Goal: Information Seeking & Learning: Learn about a topic

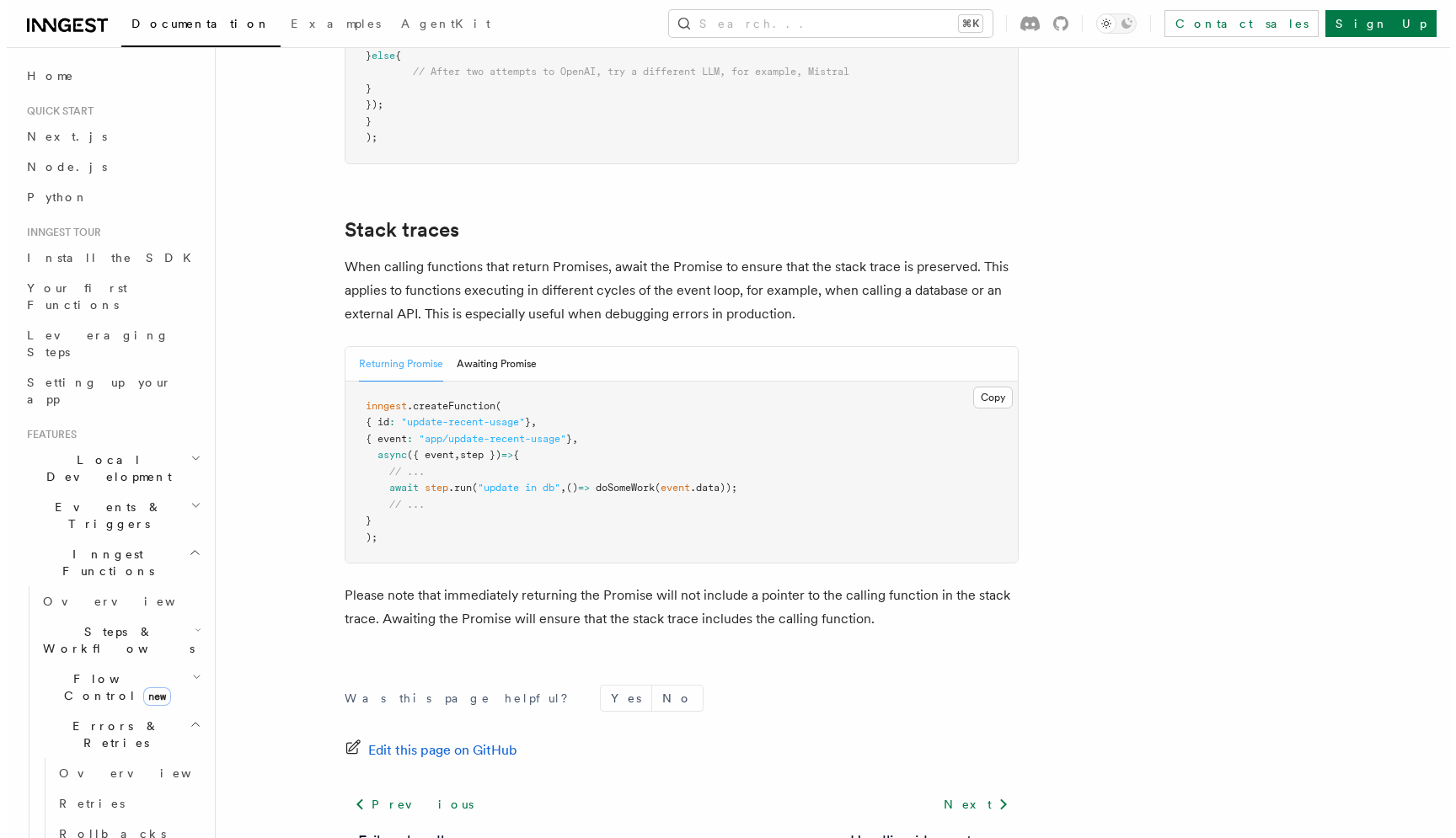
scroll to position [3659, 0]
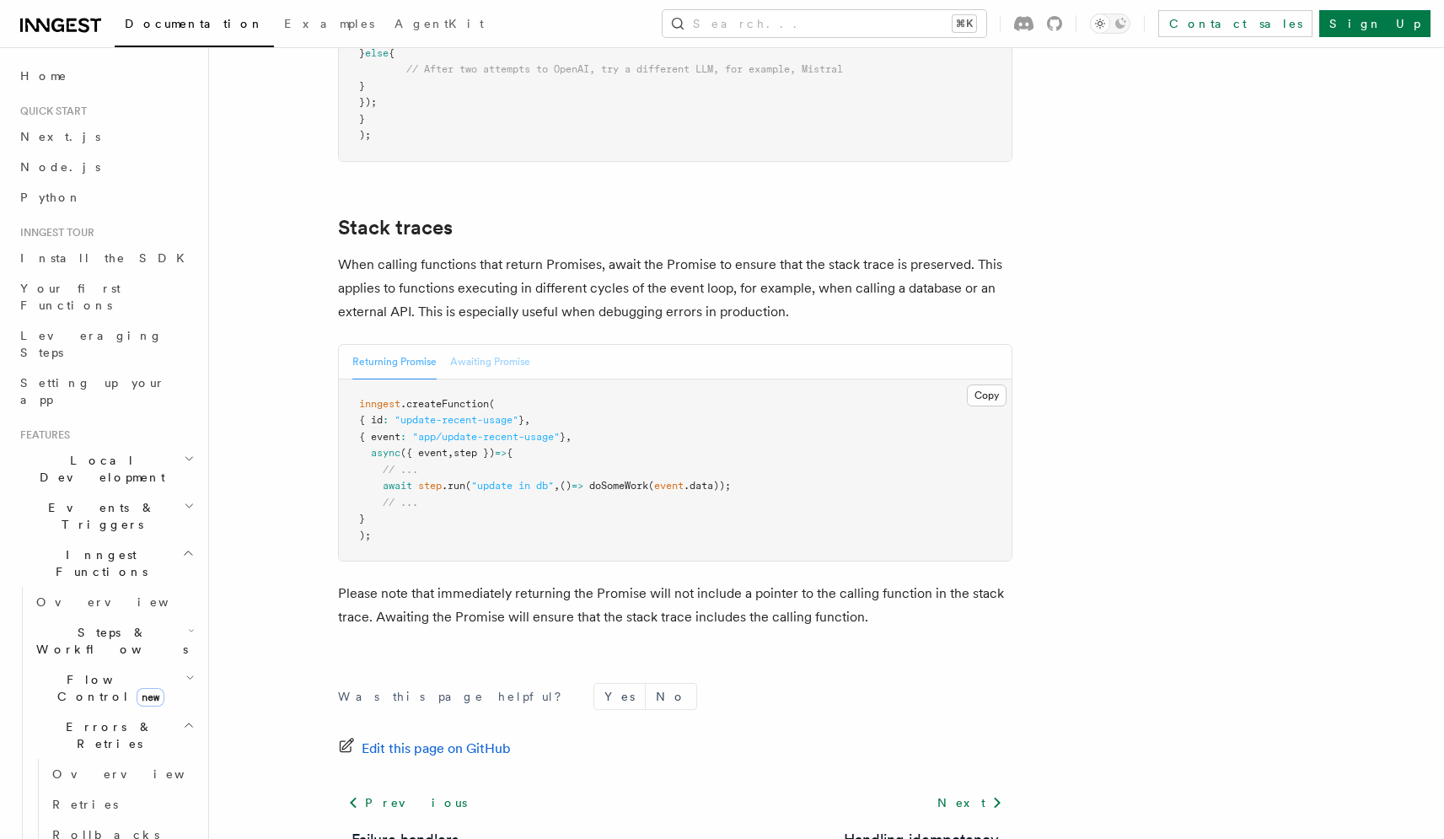
click at [486, 345] on button "Awaiting Promise" at bounding box center [490, 362] width 80 height 35
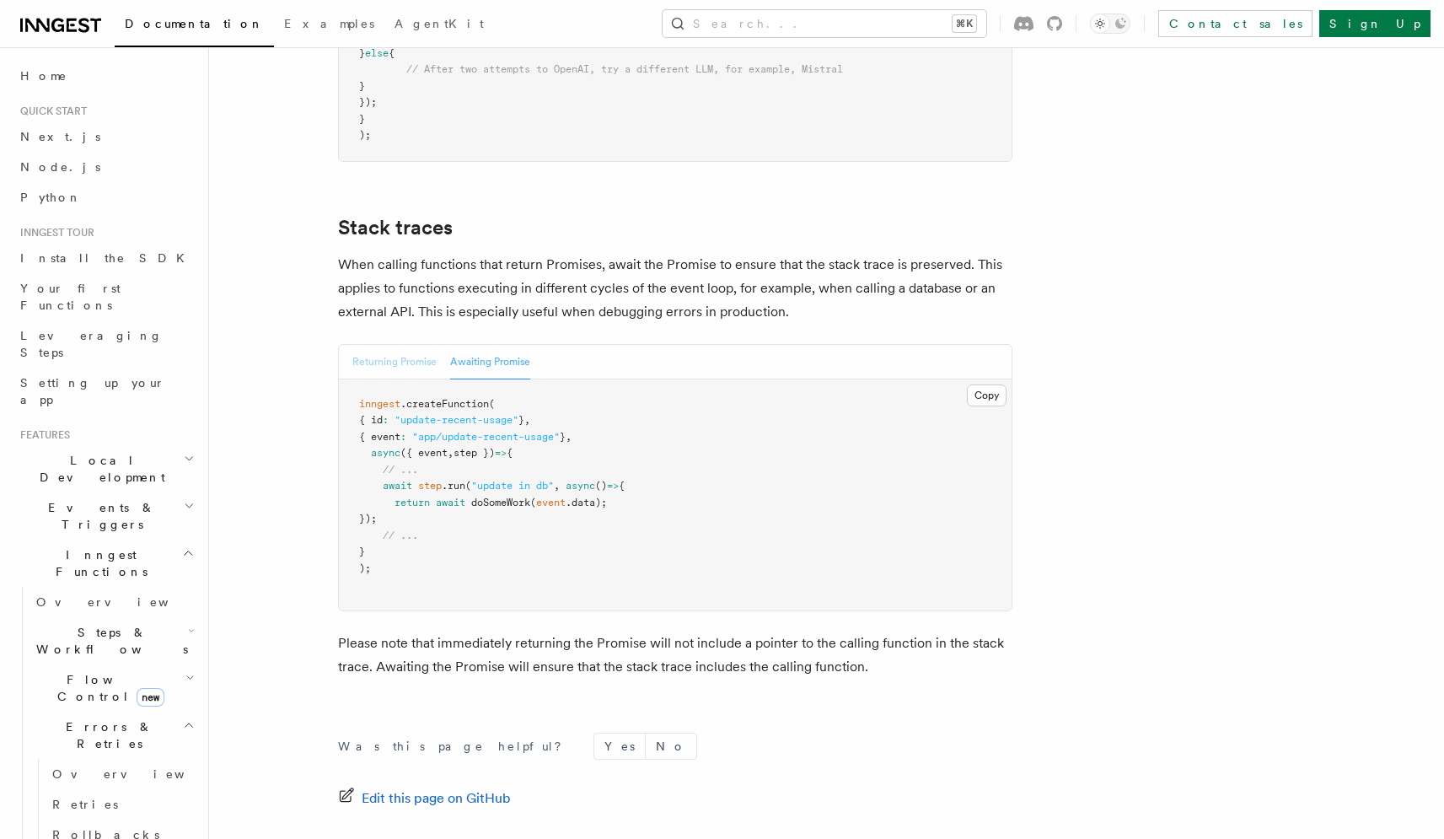
click at [409, 345] on button "Returning Promise" at bounding box center [394, 362] width 84 height 35
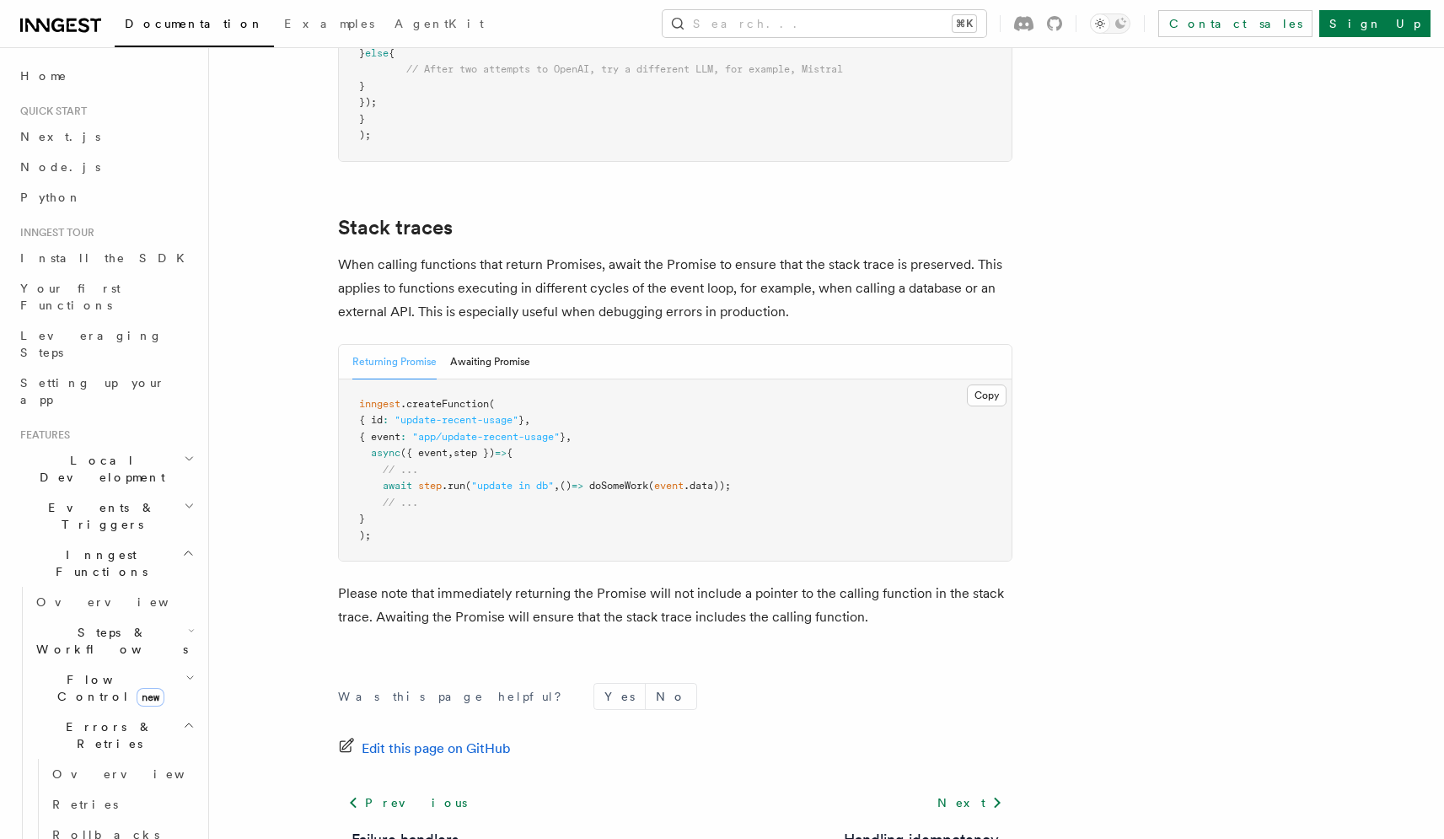
click at [418, 345] on button "Returning Promise" at bounding box center [394, 362] width 84 height 35
click at [419, 345] on button "Returning Promise" at bounding box center [394, 362] width 84 height 35
click at [486, 345] on button "Awaiting Promise" at bounding box center [490, 362] width 80 height 35
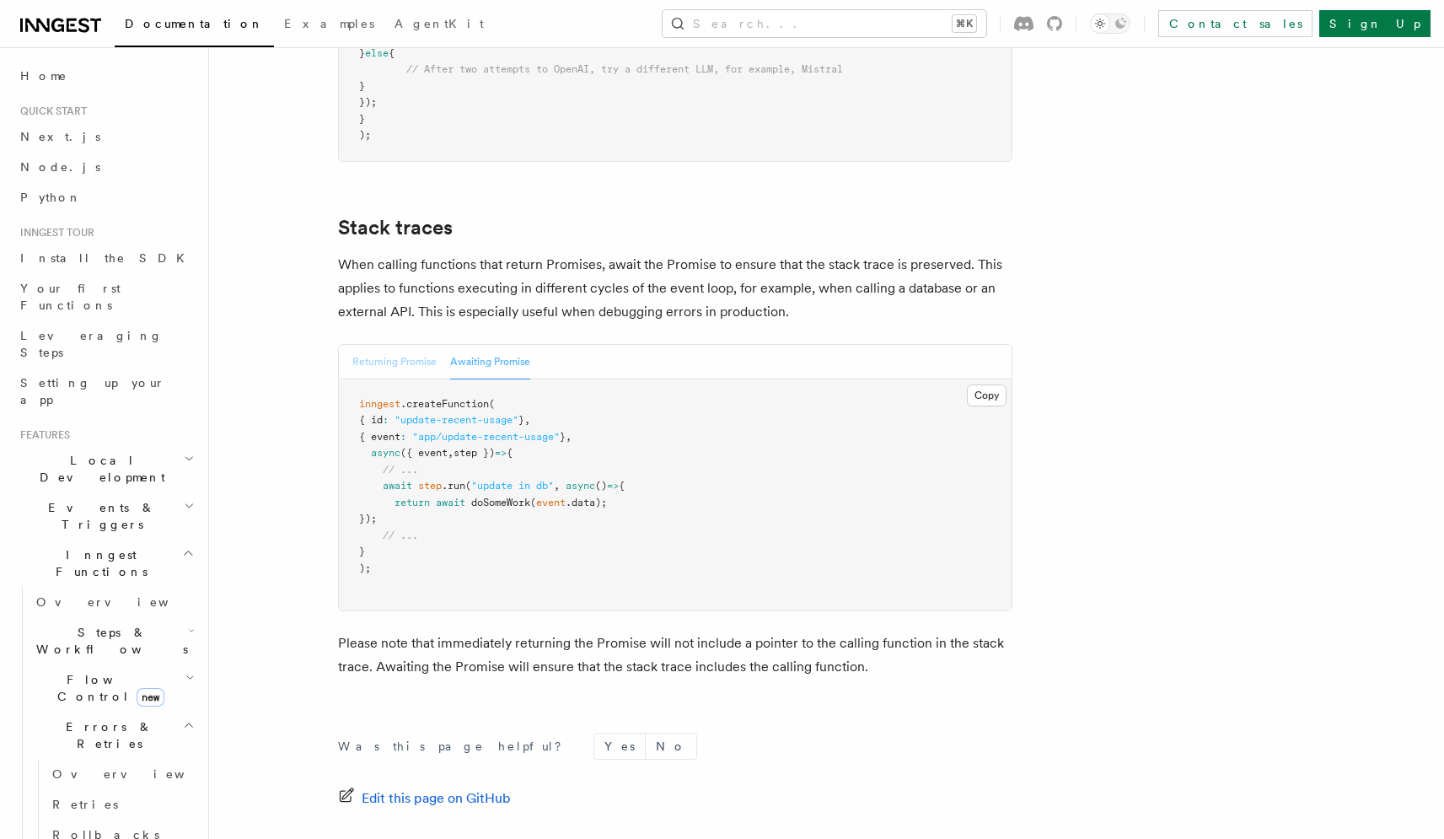
click at [396, 345] on button "Returning Promise" at bounding box center [394, 362] width 84 height 35
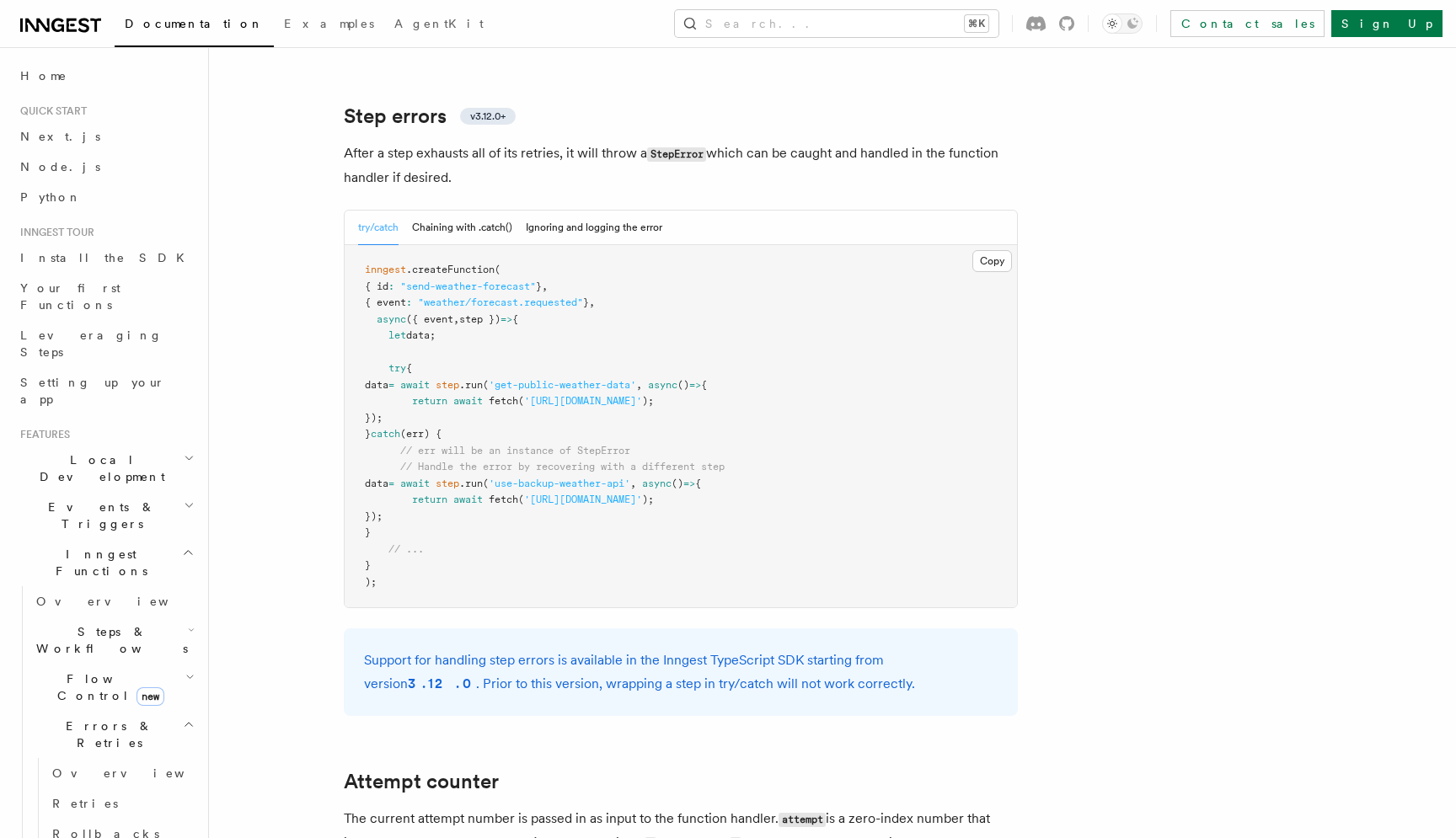
scroll to position [1945, 0]
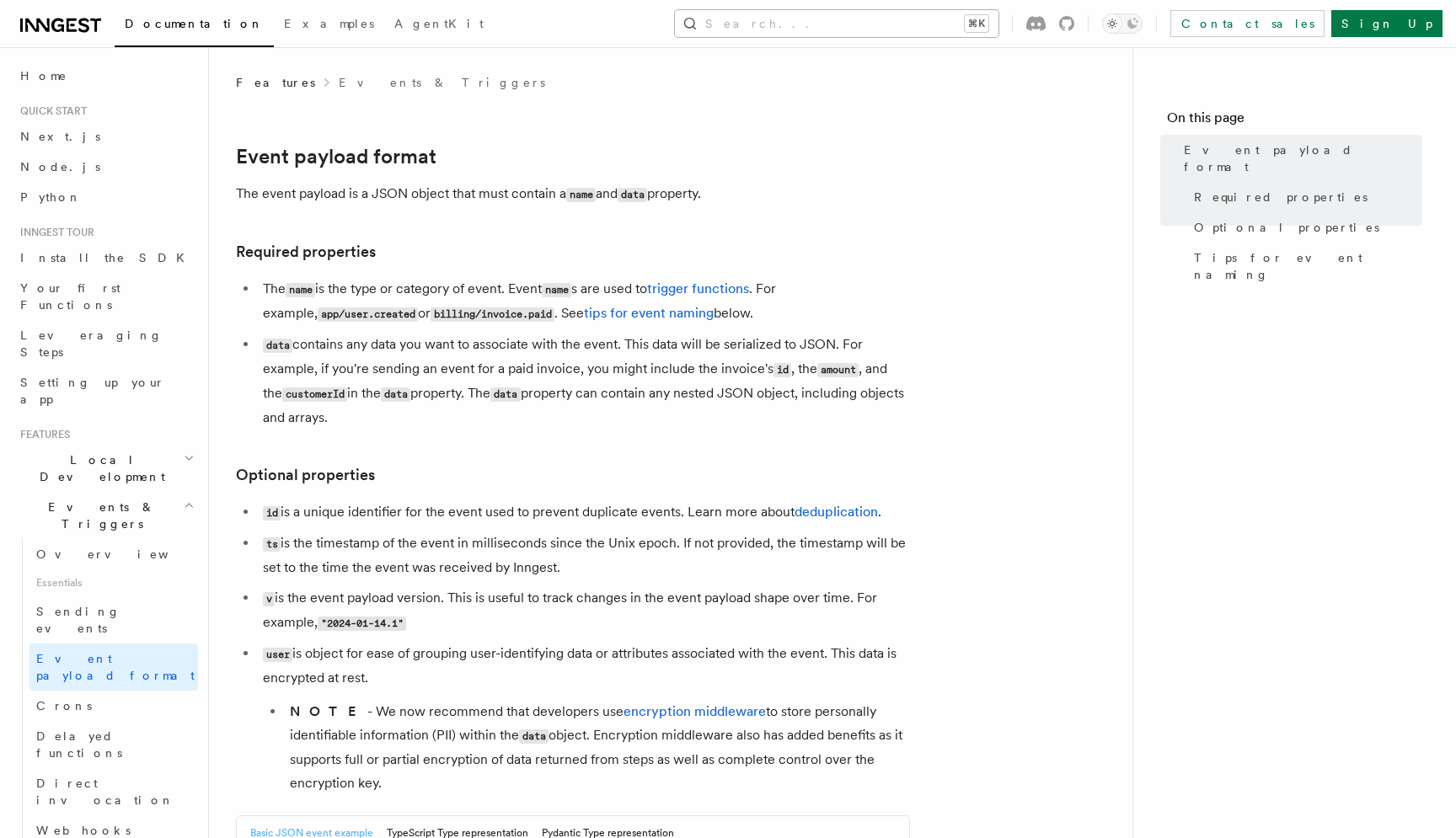
click at [998, 24] on button "Search... ⌘K" at bounding box center [836, 23] width 324 height 27
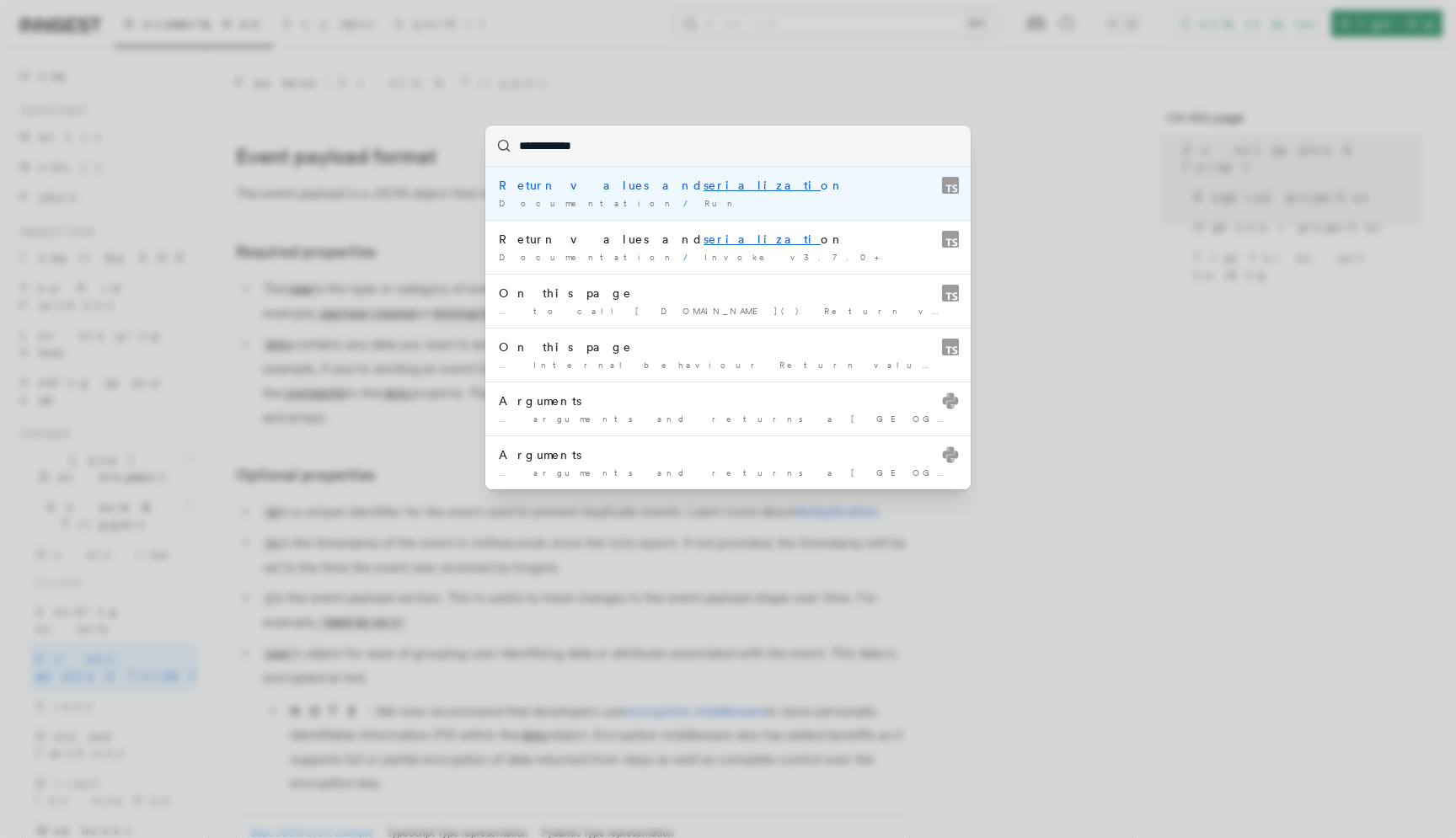
type input "**********"
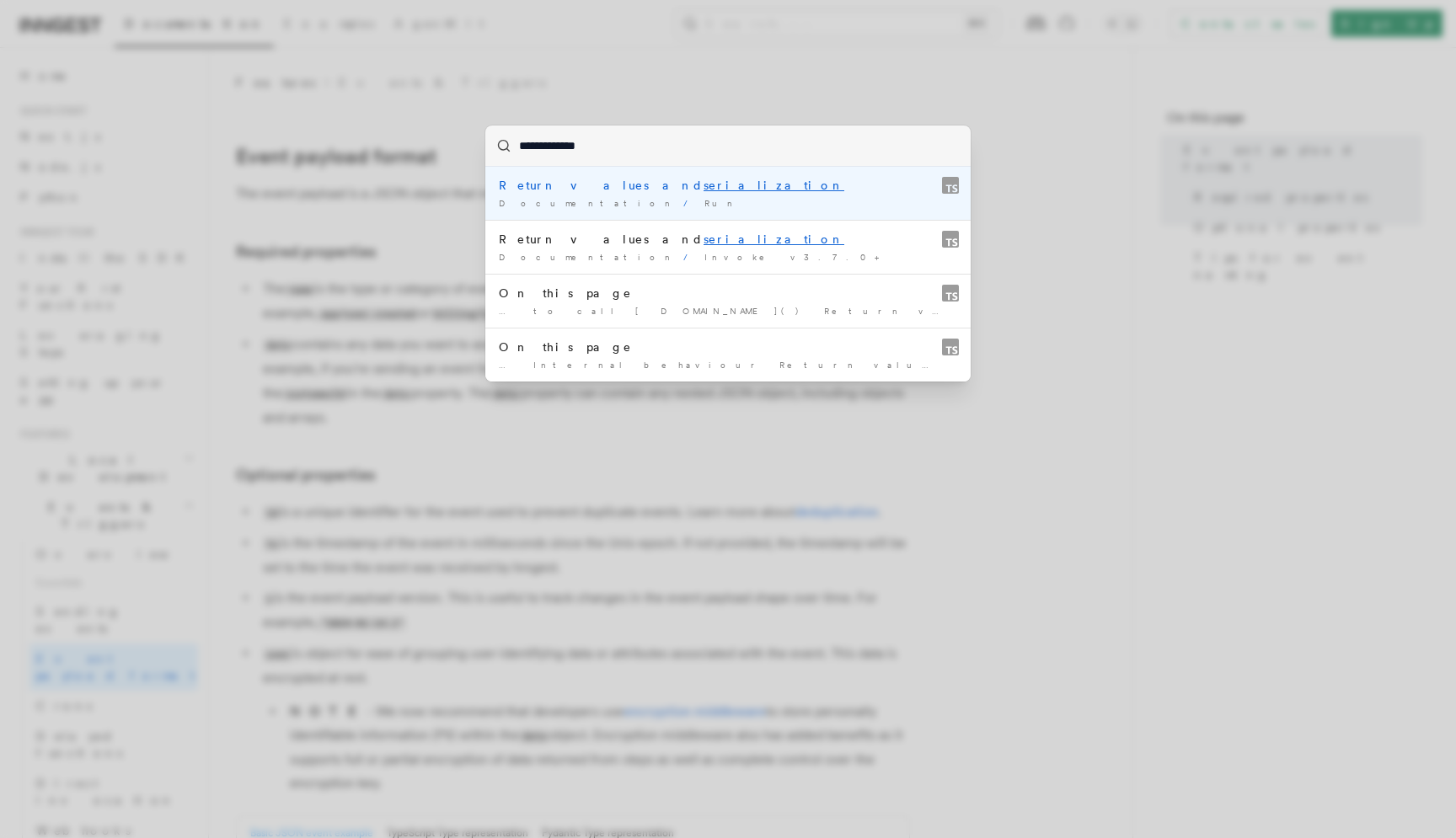
click at [679, 197] on li "Return values and serialization Documentation / Run /" at bounding box center [728, 193] width 486 height 53
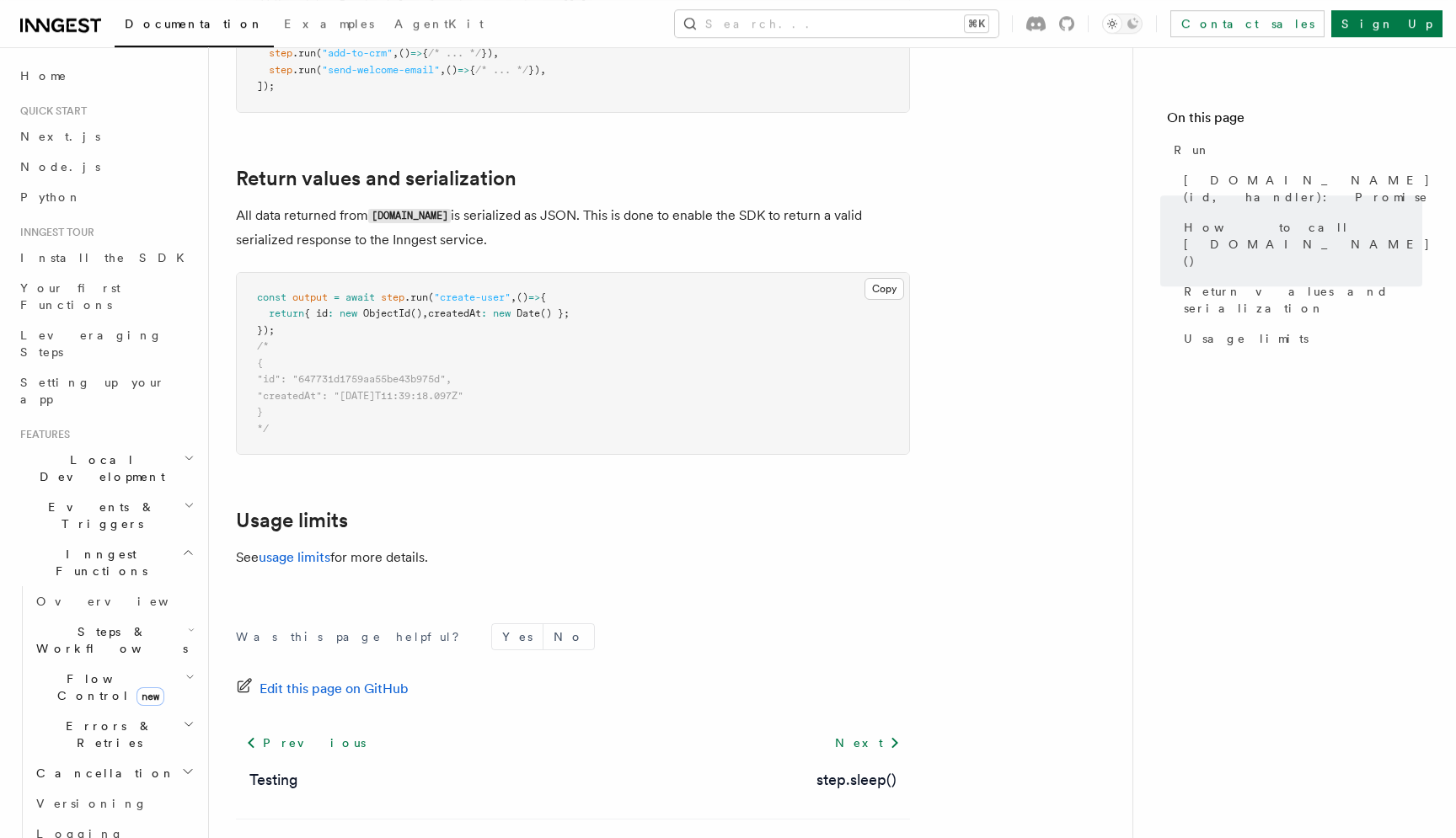
scroll to position [1294, 0]
click at [223, 171] on div at bounding box center [219, 179] width 34 height 17
click at [212, 171] on icon at bounding box center [210, 179] width 17 height 17
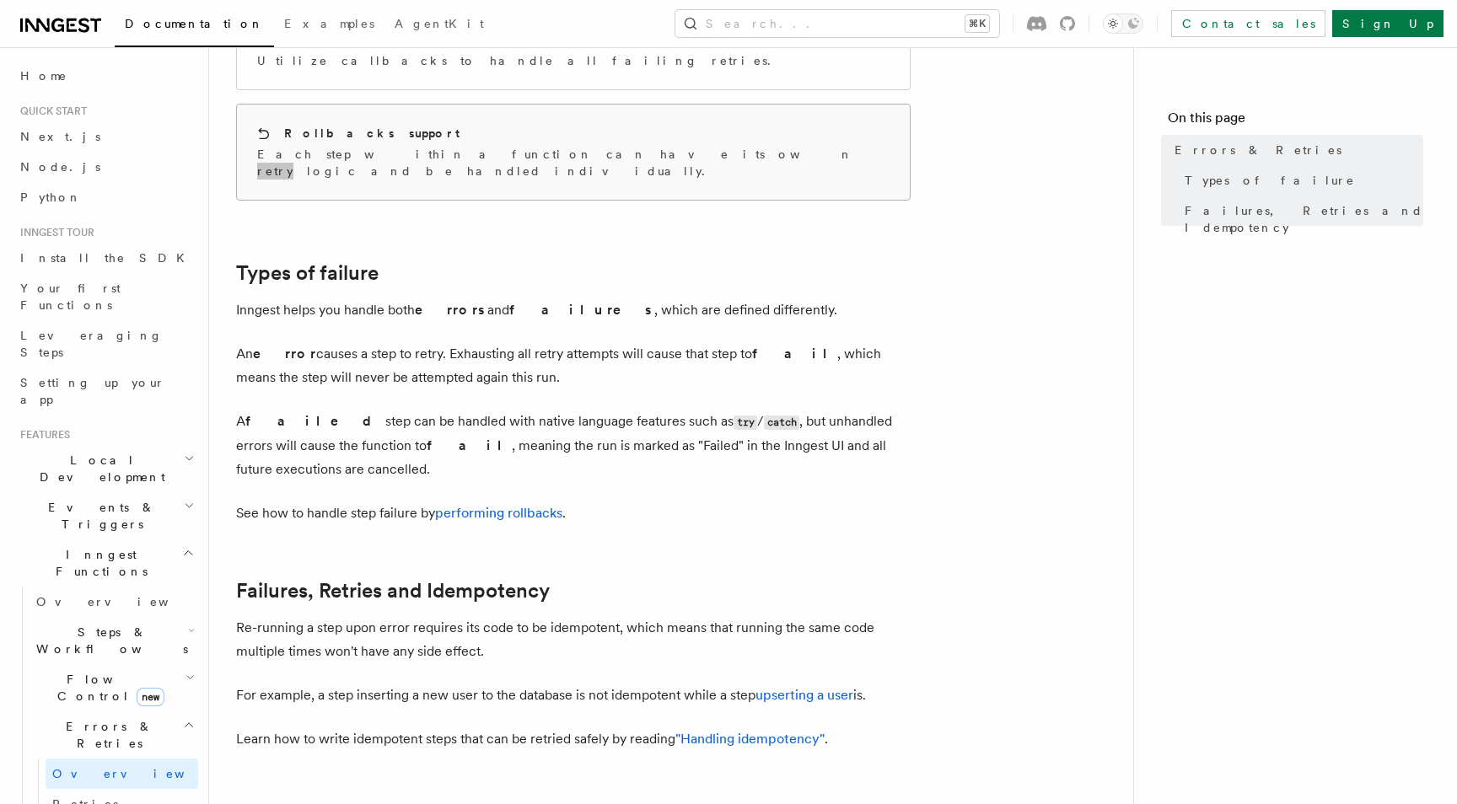
scroll to position [400, 0]
click at [554, 143] on p "Each step within a function can have its own retry logic and be handled individ…" at bounding box center [573, 160] width 632 height 34
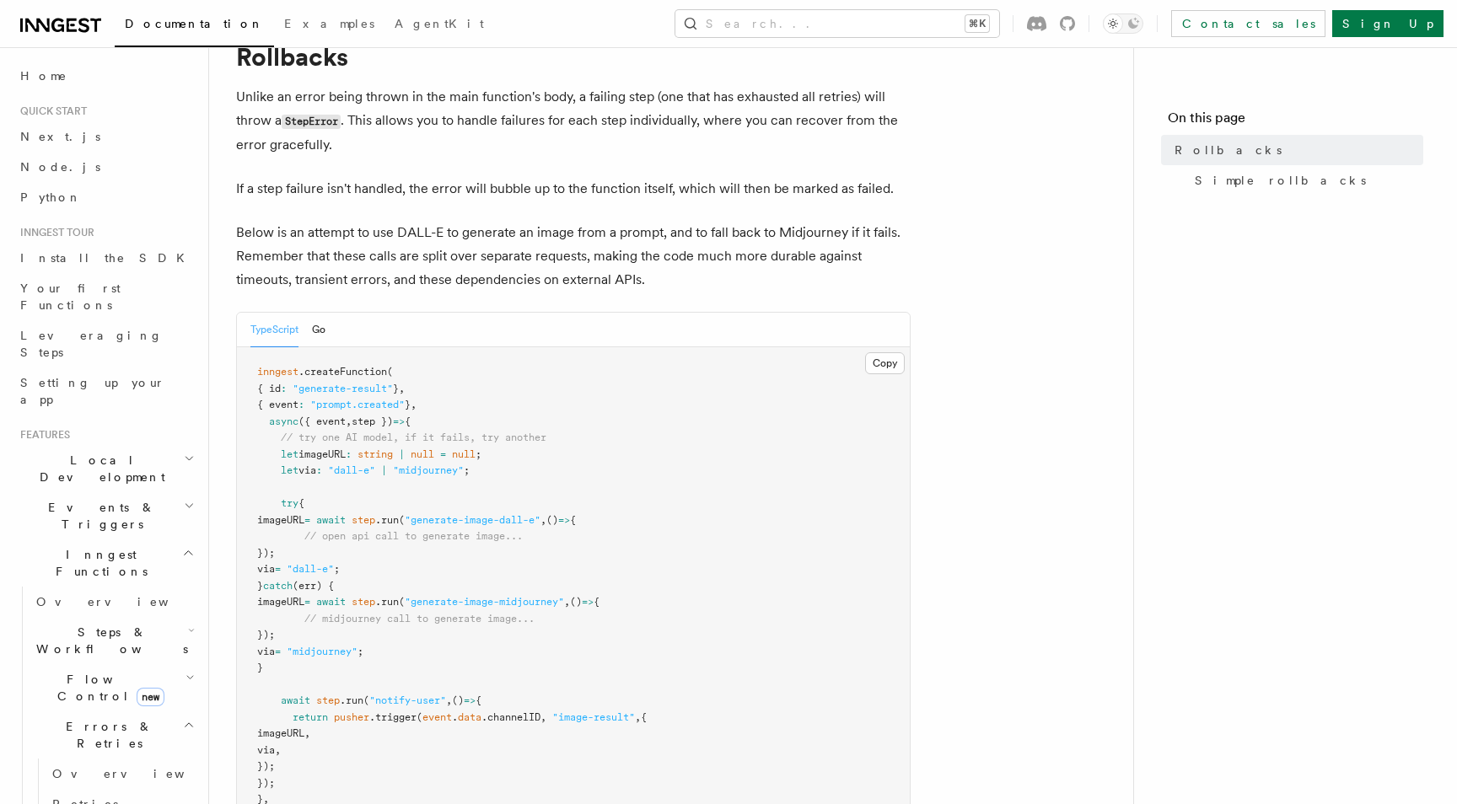
scroll to position [105, 0]
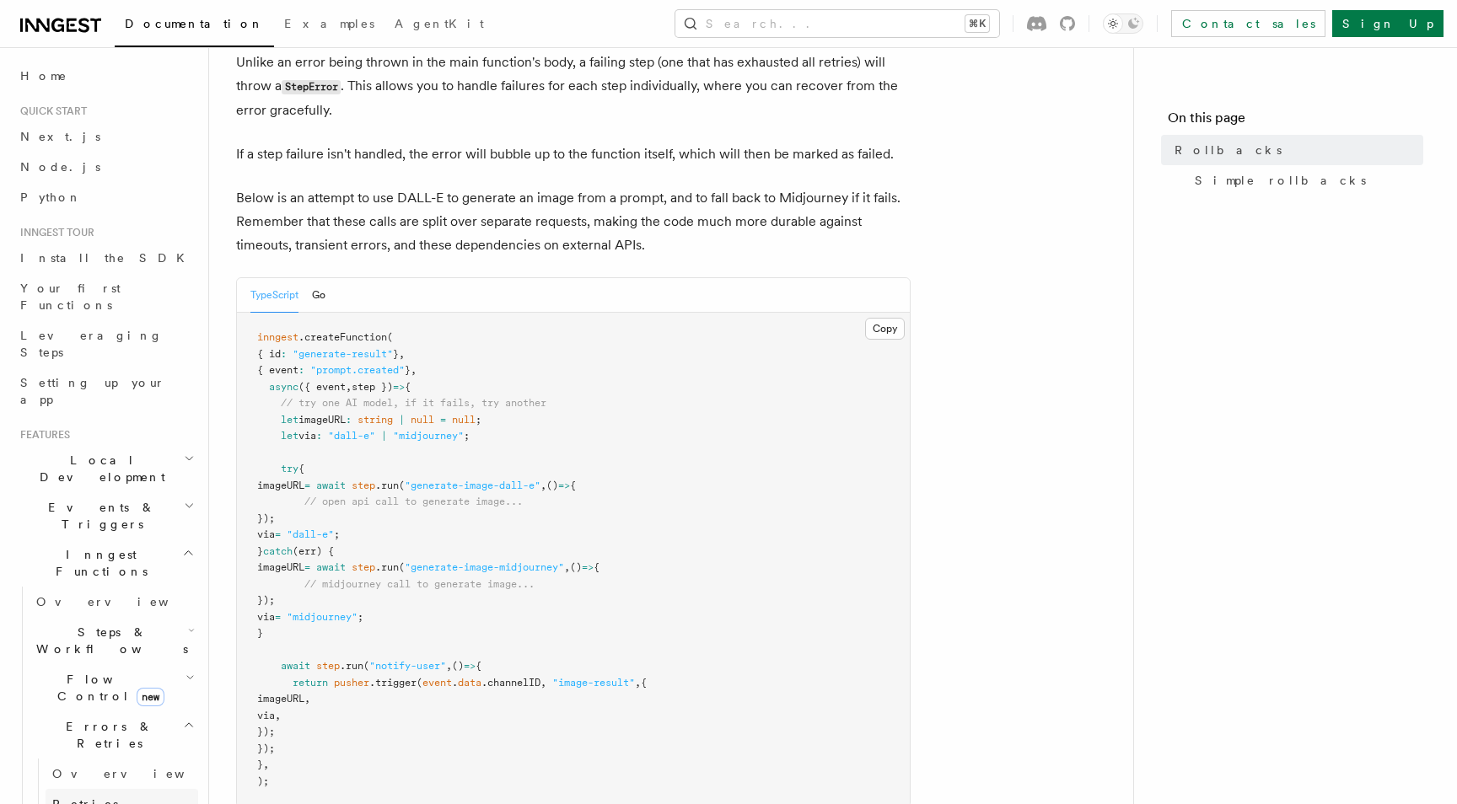
click at [80, 798] on span "Retries" at bounding box center [85, 804] width 66 height 13
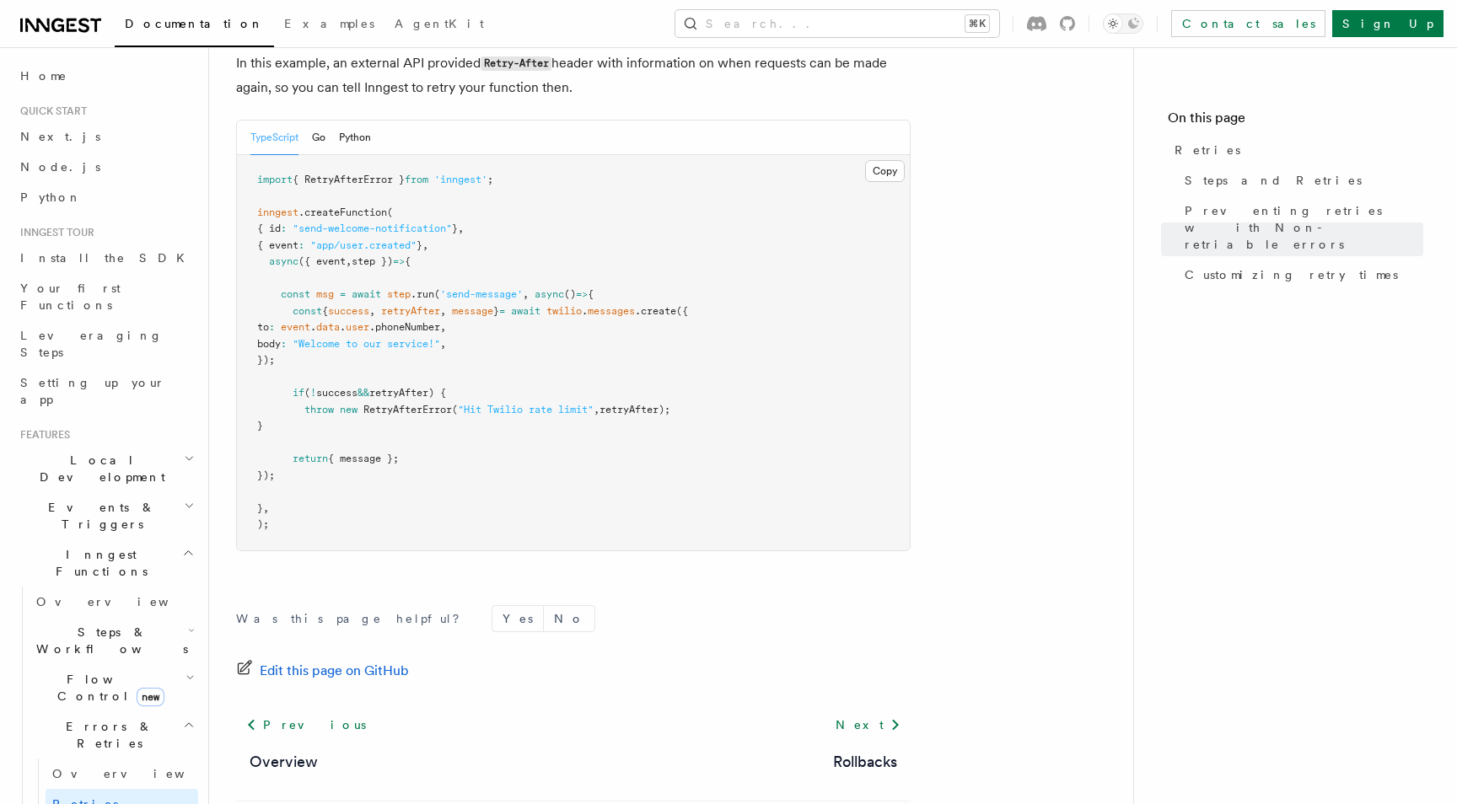
scroll to position [2349, 0]
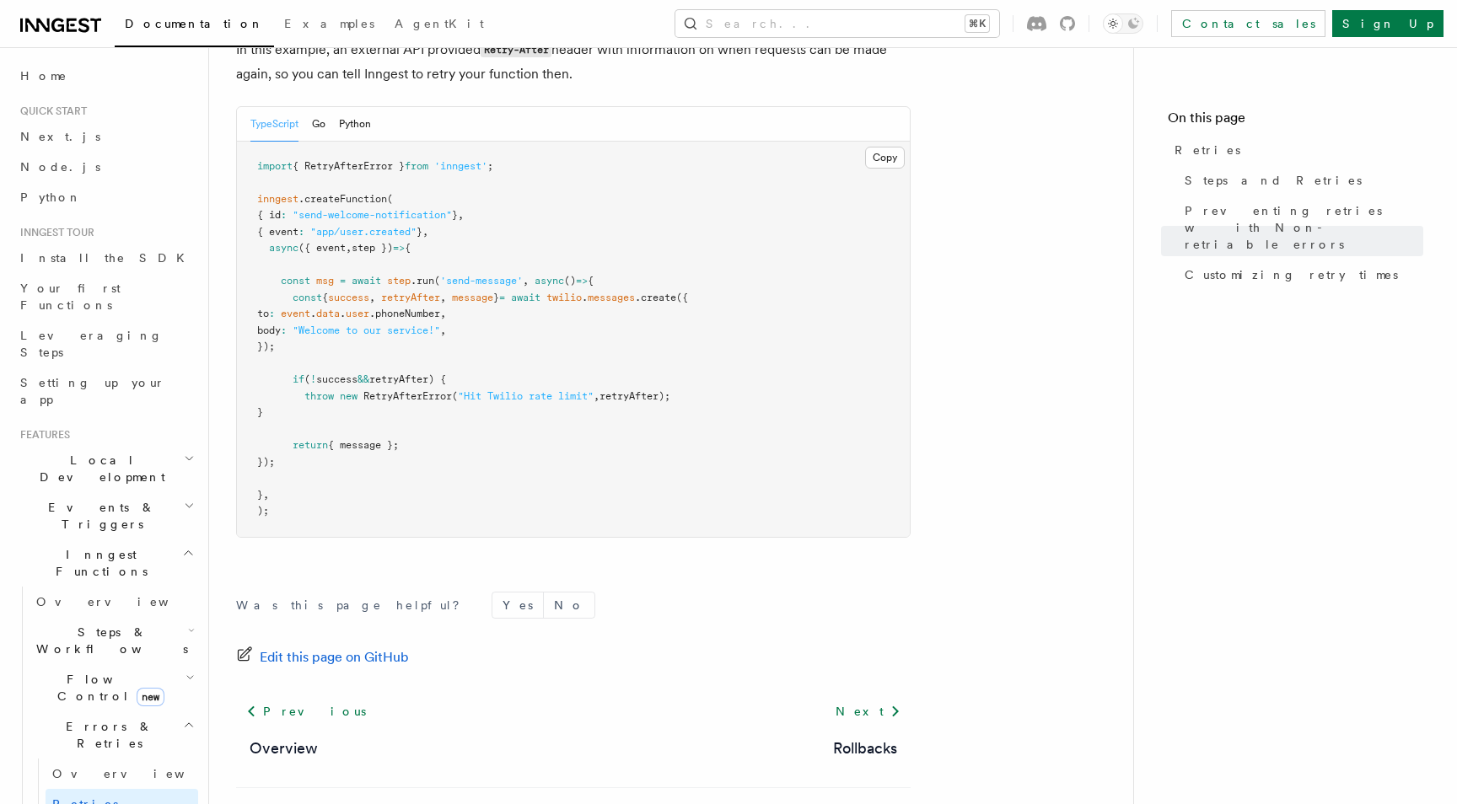
click at [396, 390] on span "RetryAfterError" at bounding box center [407, 396] width 89 height 12
copy span "RetryAfterError"
